Goal: Navigation & Orientation: Find specific page/section

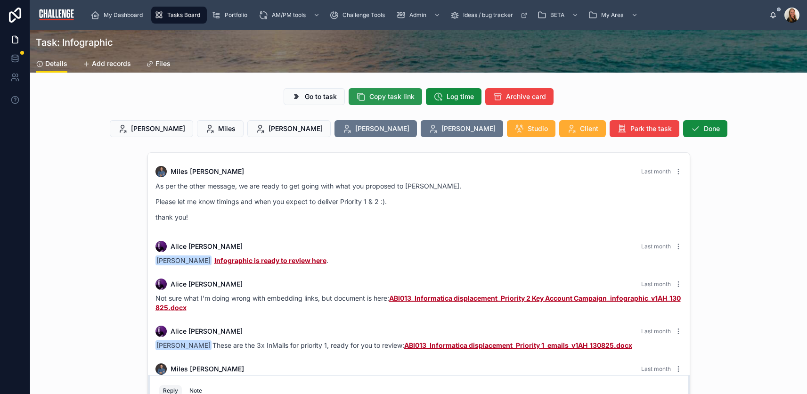
click at [388, 97] on span "Copy task link" at bounding box center [391, 96] width 45 height 9
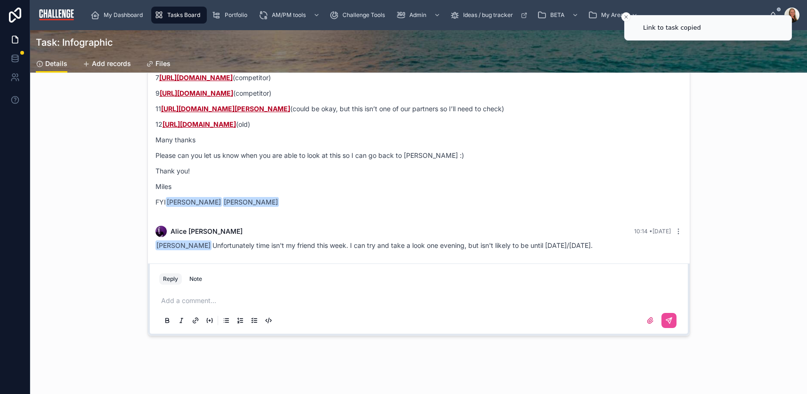
scroll to position [118, 0]
